Goal: Transaction & Acquisition: Purchase product/service

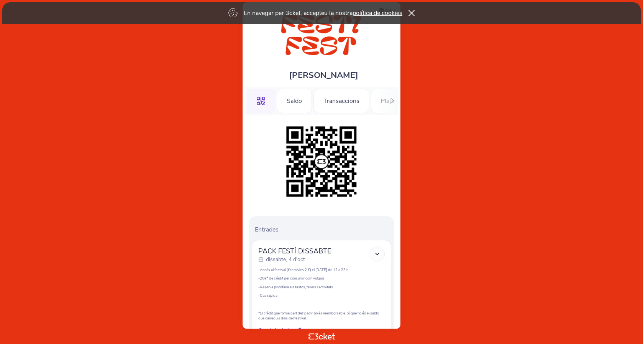
click at [392, 100] on icon at bounding box center [393, 101] width 6 height 6
click at [280, 101] on div "Música" at bounding box center [279, 101] width 39 height 25
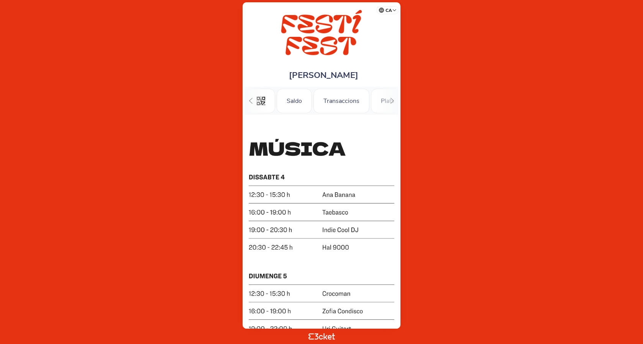
scroll to position [0, 66]
click at [391, 102] on icon at bounding box center [393, 101] width 6 height 6
click at [257, 100] on div ".st0{fill-rule:evenodd;clip-rule:evenodd;} Saldo Transaccions Plats Música Tall…" at bounding box center [321, 101] width 153 height 28
click at [260, 101] on div ".st0{fill-rule:evenodd;clip-rule:evenodd;} Saldo Transaccions Plats Música Tall…" at bounding box center [321, 101] width 153 height 28
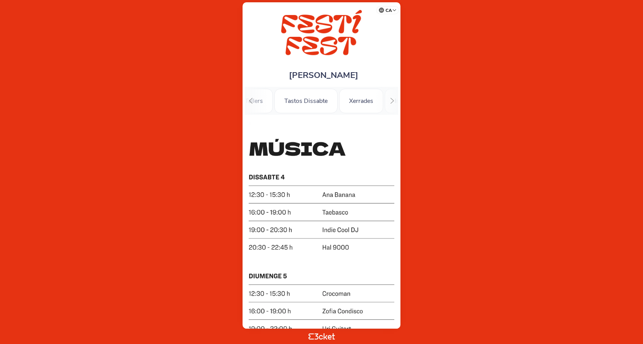
click at [250, 100] on icon at bounding box center [250, 101] width 3 height 6
click at [387, 103] on div at bounding box center [392, 101] width 12 height 28
click at [263, 100] on div ".st0{fill-rule:evenodd;clip-rule:evenodd;} Saldo Transaccions Plats Música Tall…" at bounding box center [321, 101] width 153 height 28
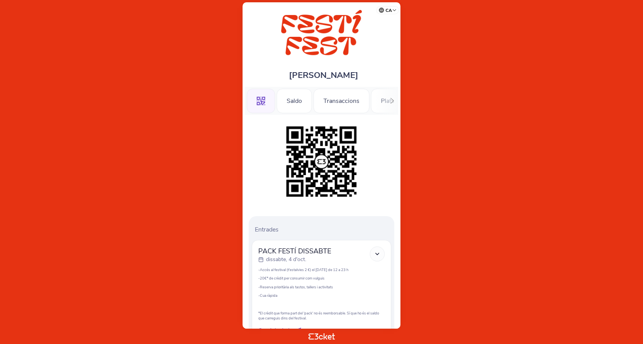
click at [393, 102] on icon at bounding box center [393, 101] width 6 height 6
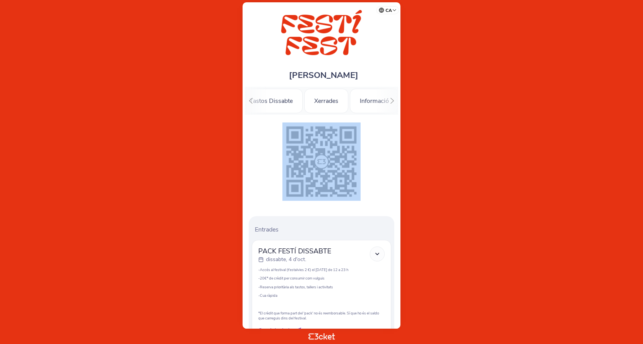
scroll to position [0, 249]
click at [317, 102] on div "Xerrades" at bounding box center [324, 101] width 44 height 25
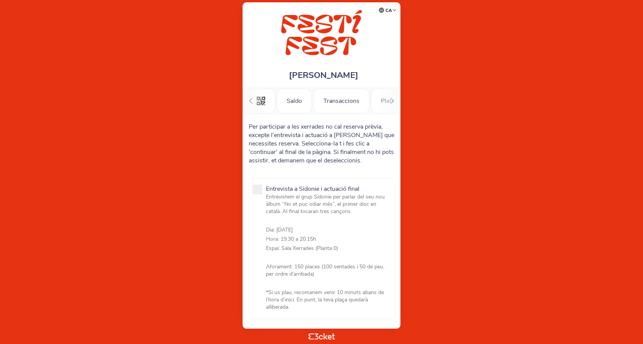
scroll to position [0, 66]
click at [392, 100] on icon at bounding box center [393, 101] width 6 height 6
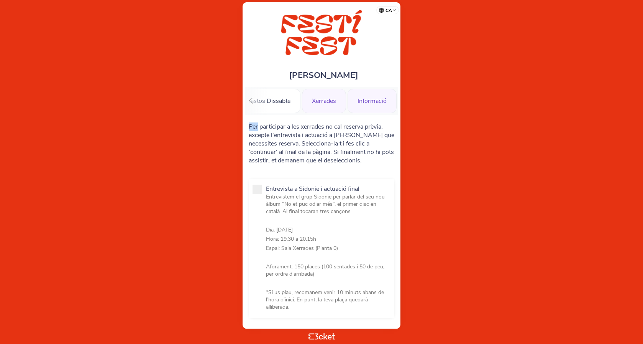
click at [367, 100] on div "Informació" at bounding box center [372, 101] width 49 height 25
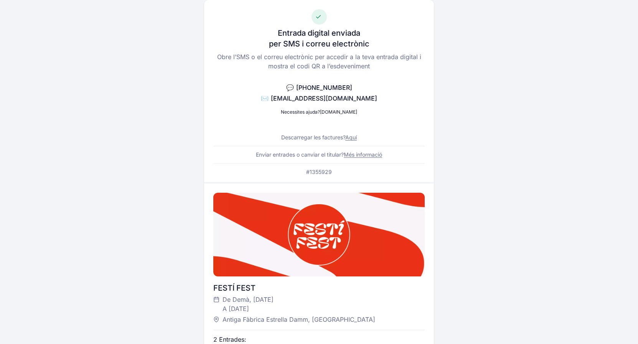
scroll to position [40, 0]
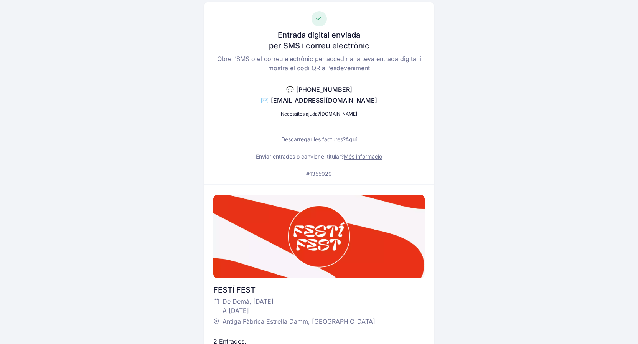
click at [370, 157] on link "Més informació" at bounding box center [363, 156] width 38 height 7
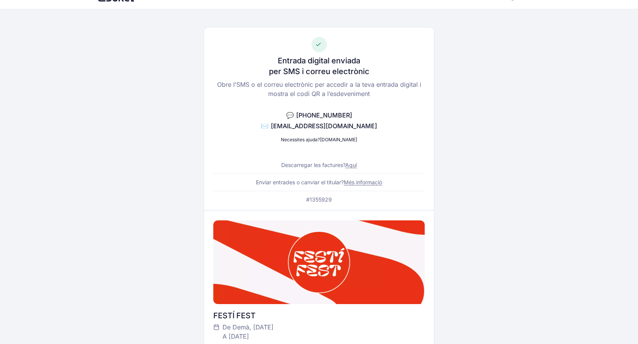
scroll to position [0, 0]
